Goal: Go to known website: Access a specific website the user already knows

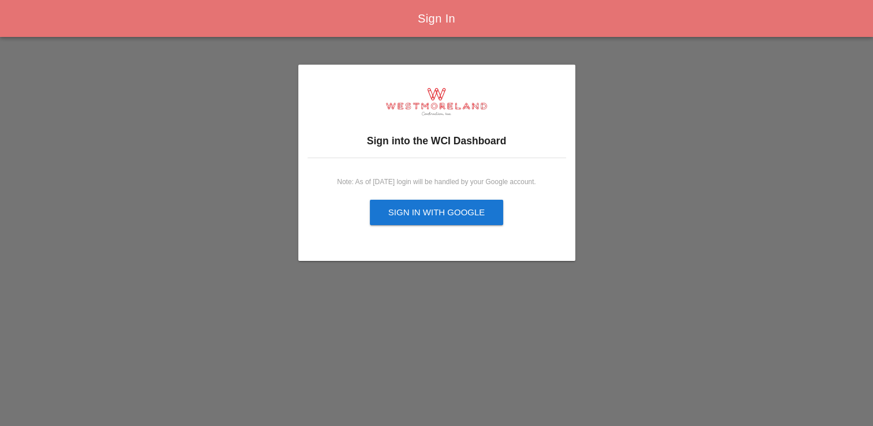
click at [420, 218] on div "Sign in with Google" at bounding box center [436, 212] width 97 height 13
